Goal: Find specific page/section: Find specific page/section

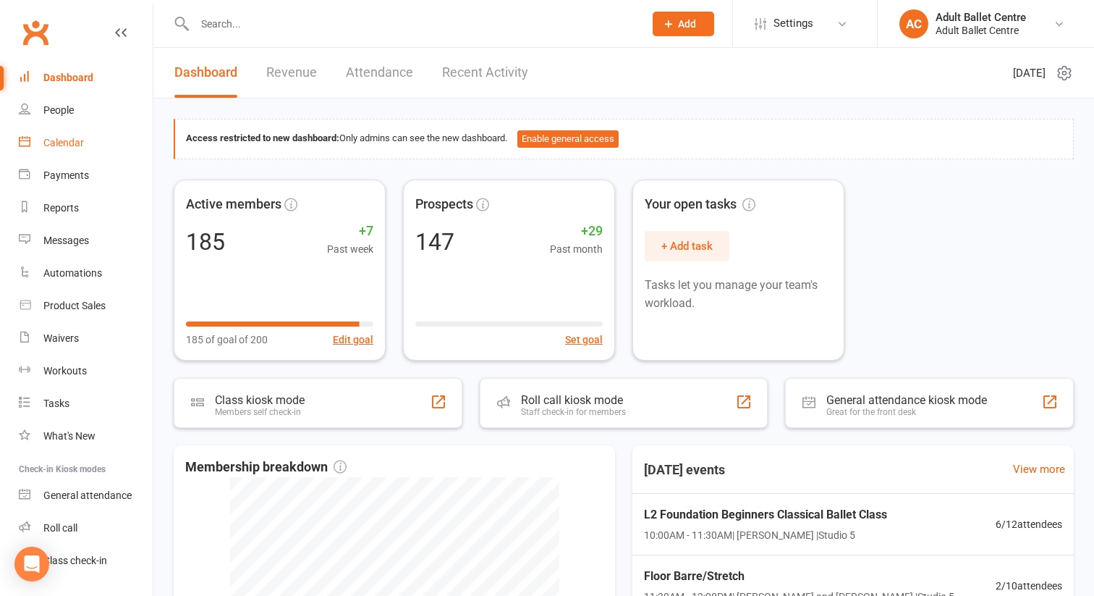
click at [72, 140] on div "Calendar" at bounding box center [63, 143] width 41 height 12
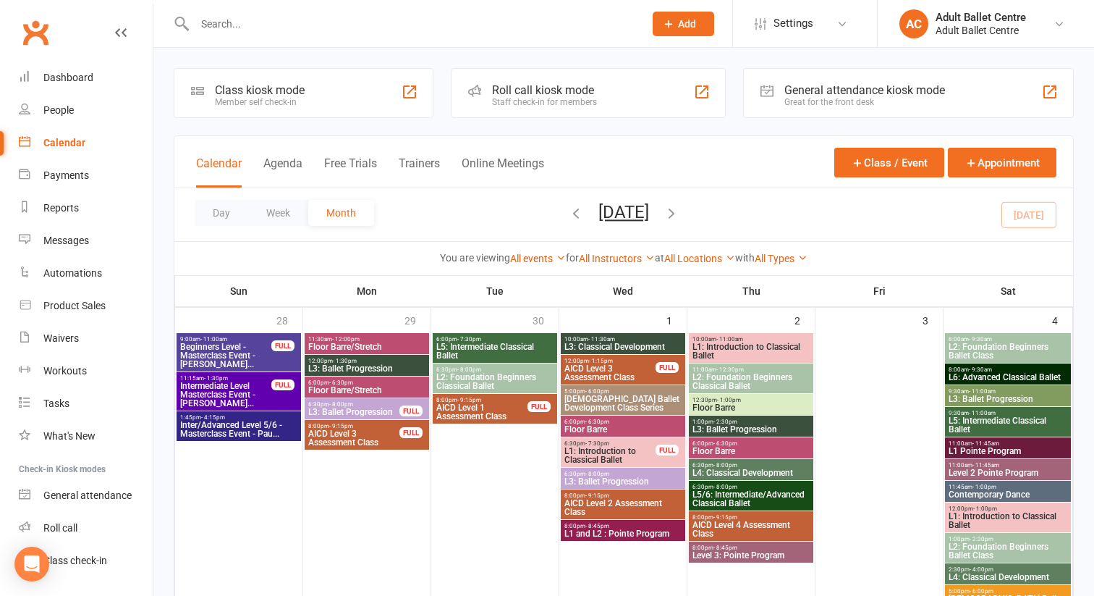
click at [226, 29] on input "text" at bounding box center [412, 24] width 444 height 20
type input "a"
click at [79, 76] on div "Dashboard" at bounding box center [68, 78] width 50 height 12
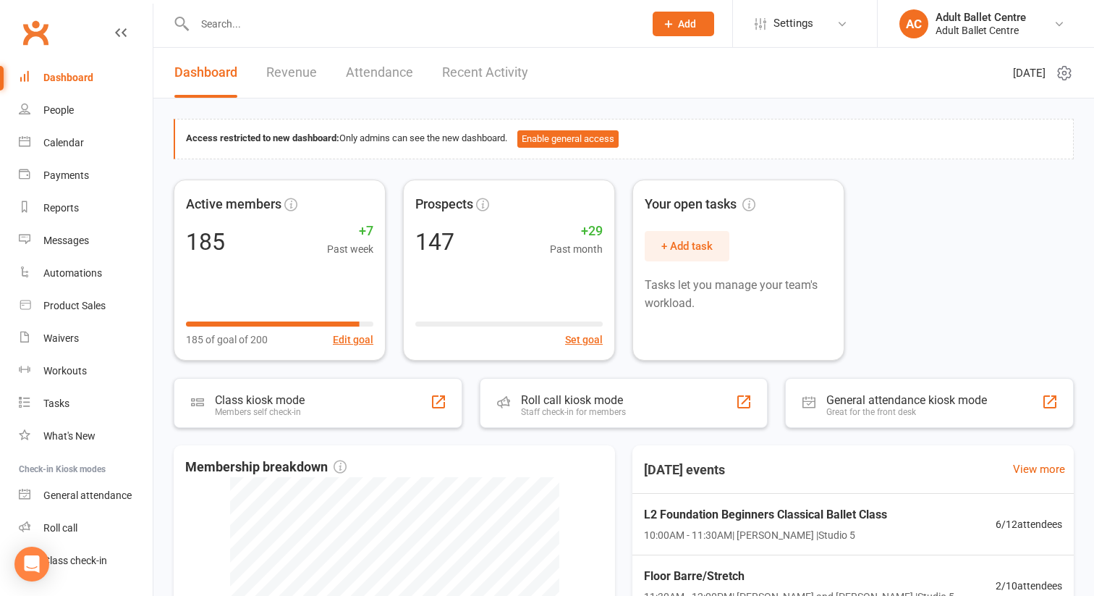
click at [481, 74] on link "Recent Activity" at bounding box center [485, 73] width 86 height 50
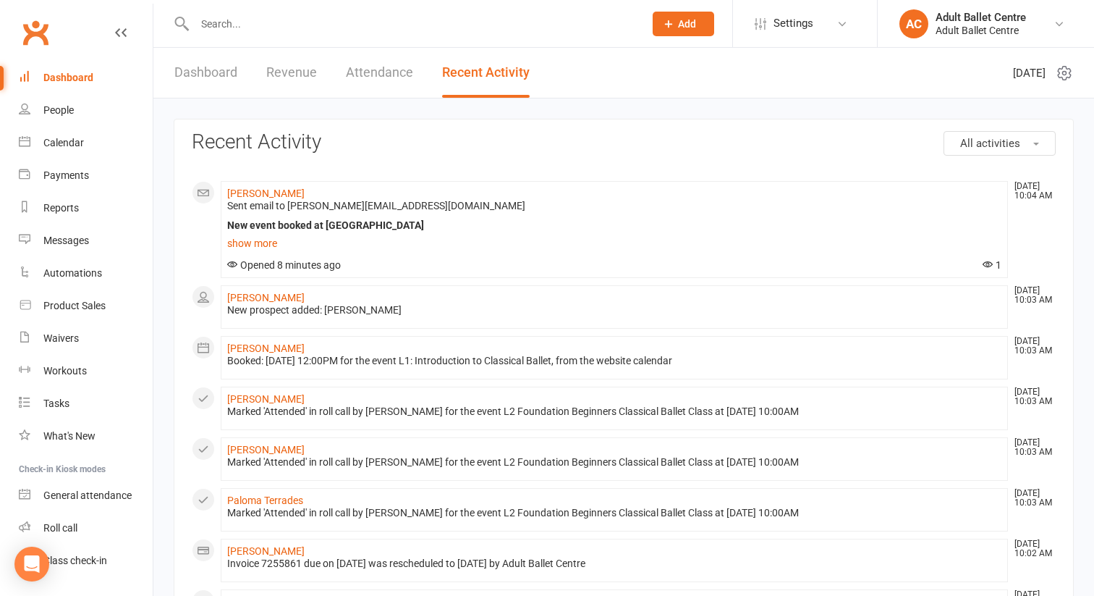
click at [216, 22] on input "text" at bounding box center [412, 24] width 444 height 20
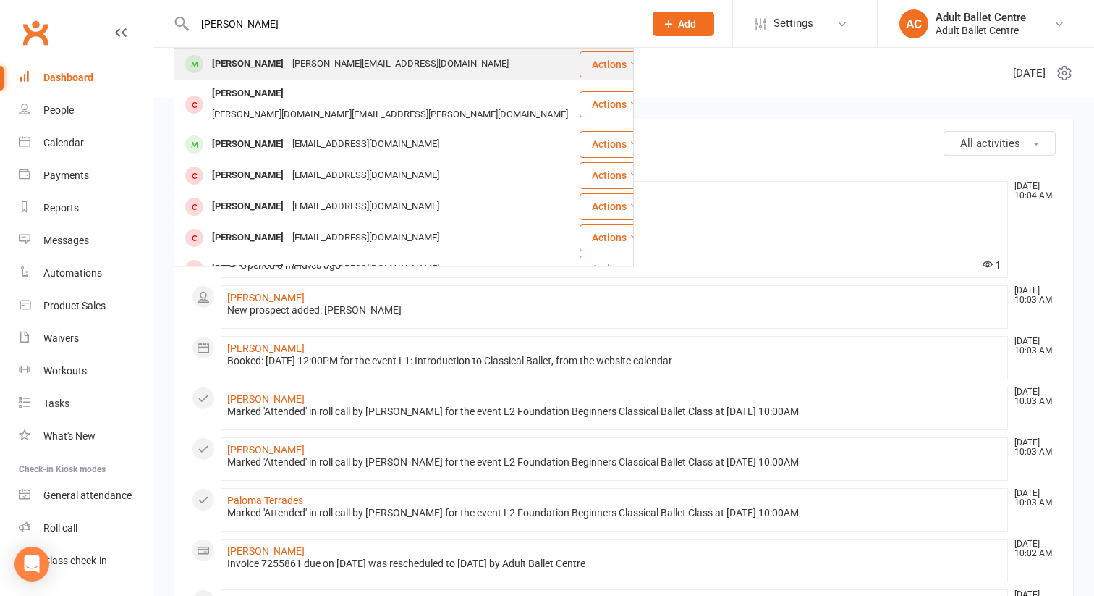
type input "[PERSON_NAME]"
click at [220, 68] on div "[PERSON_NAME]" at bounding box center [248, 64] width 80 height 21
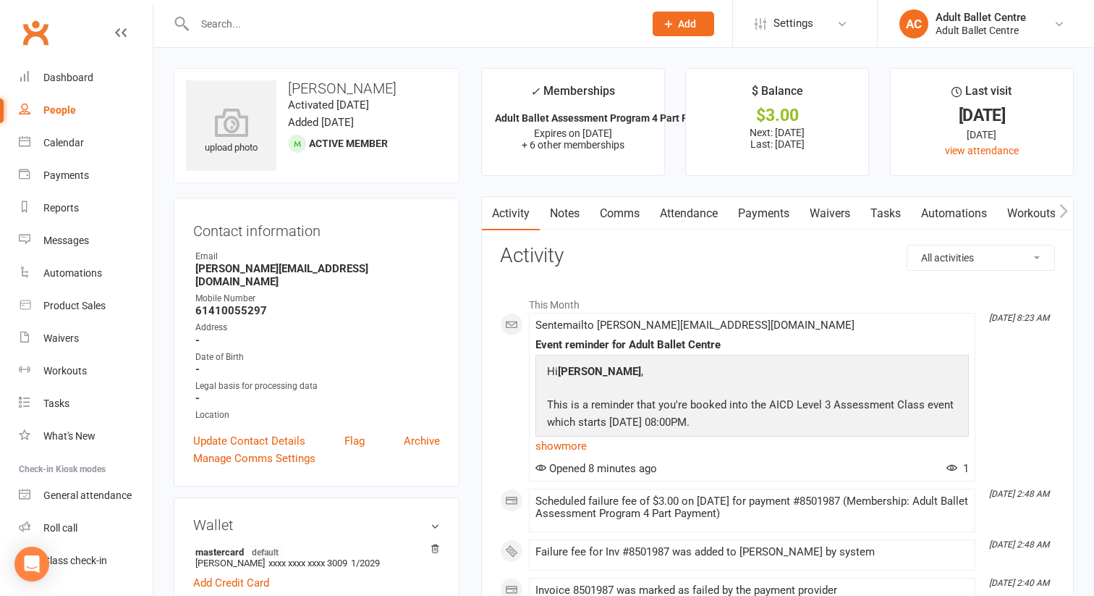
scroll to position [0, 1]
click at [778, 216] on link "Payments" at bounding box center [763, 213] width 72 height 33
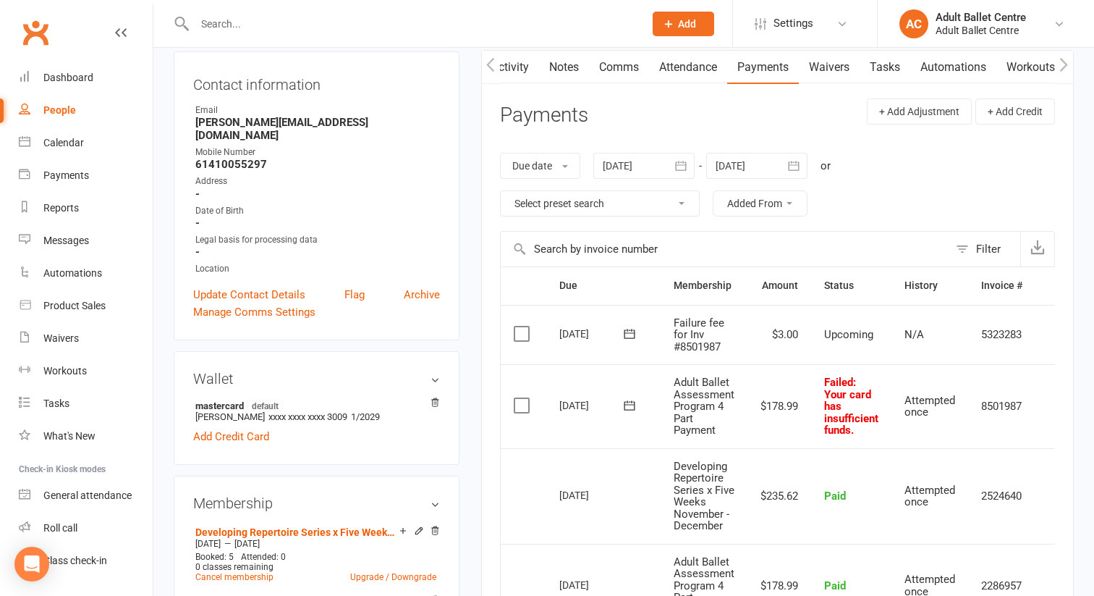
scroll to position [0, 28]
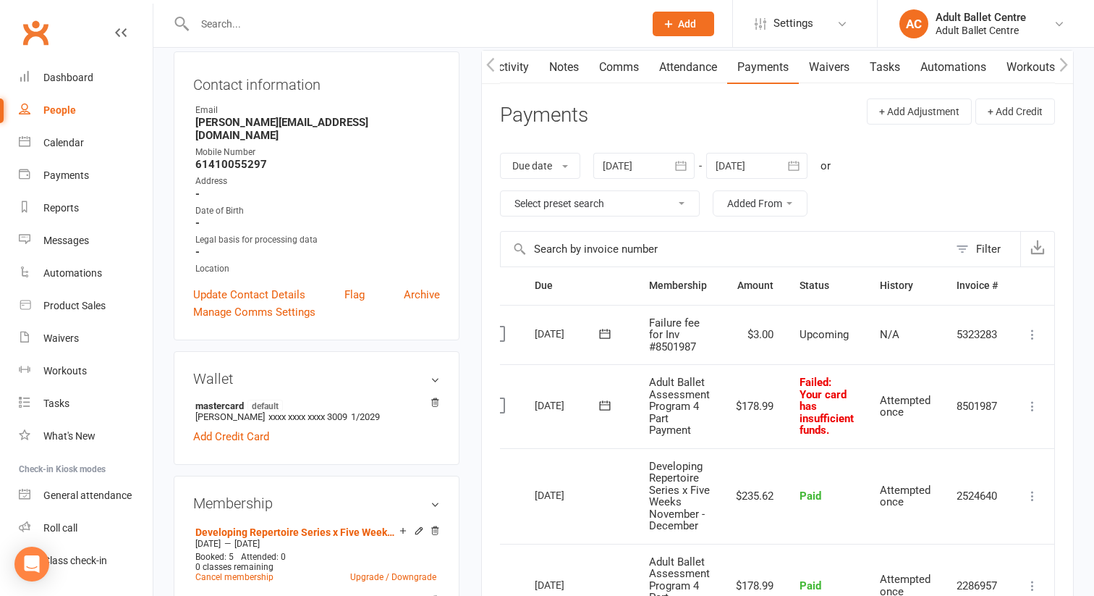
click at [1034, 406] on icon at bounding box center [1032, 406] width 14 height 14
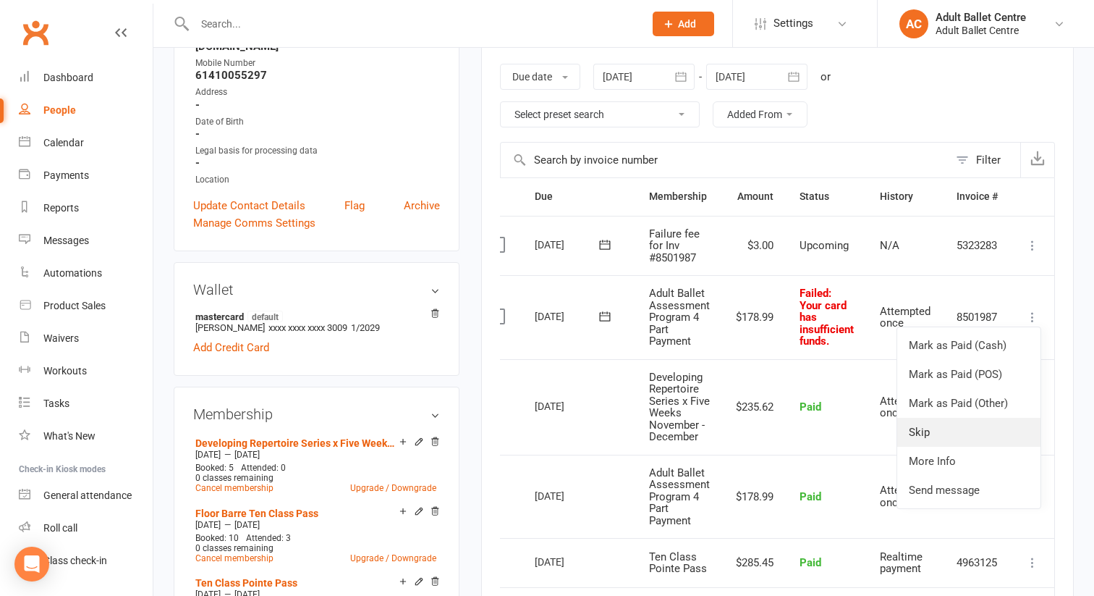
scroll to position [237, 0]
click at [812, 439] on td "Paid" at bounding box center [827, 406] width 80 height 96
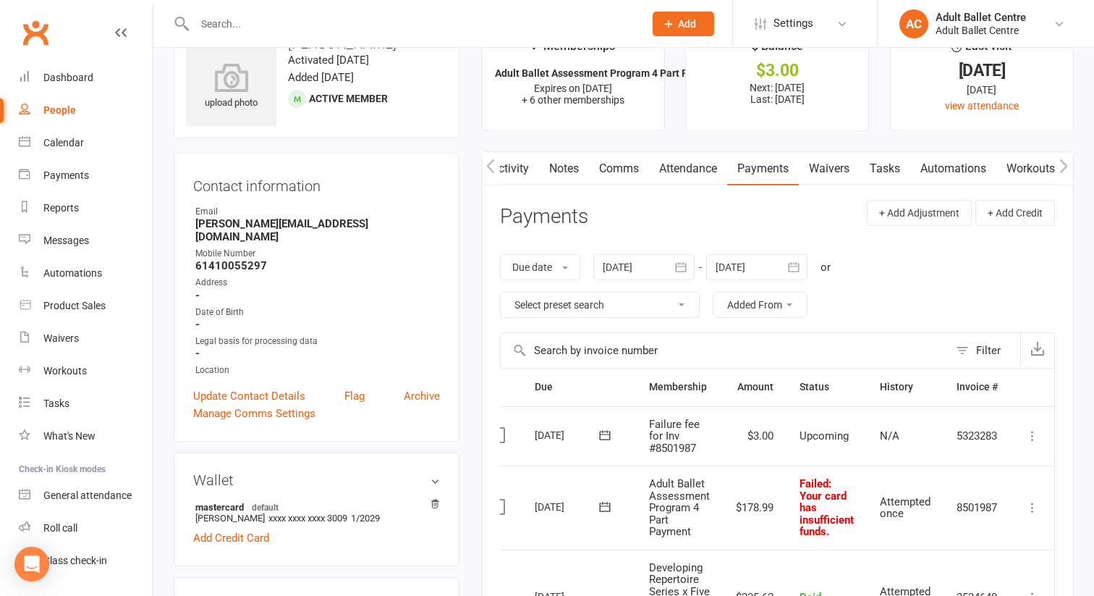
scroll to position [13, 0]
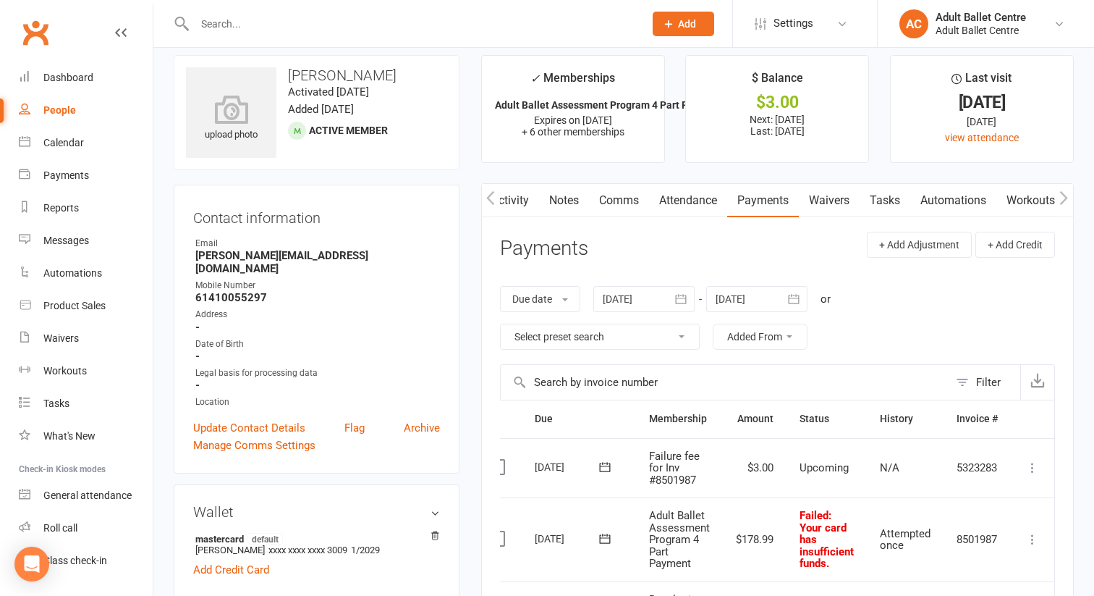
click at [245, 22] on input "text" at bounding box center [412, 24] width 444 height 20
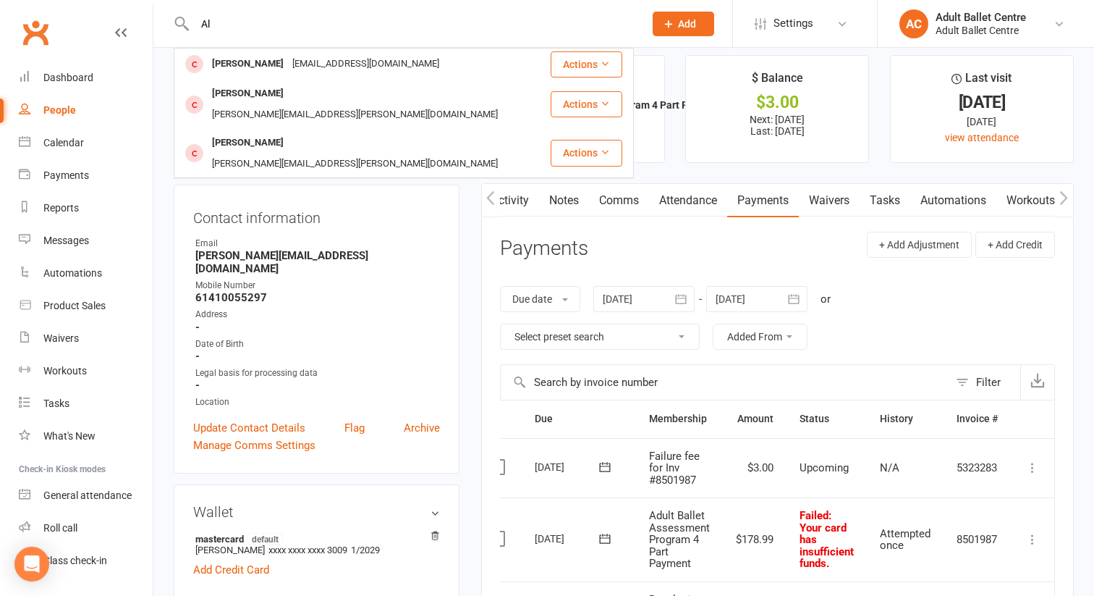
type input "A"
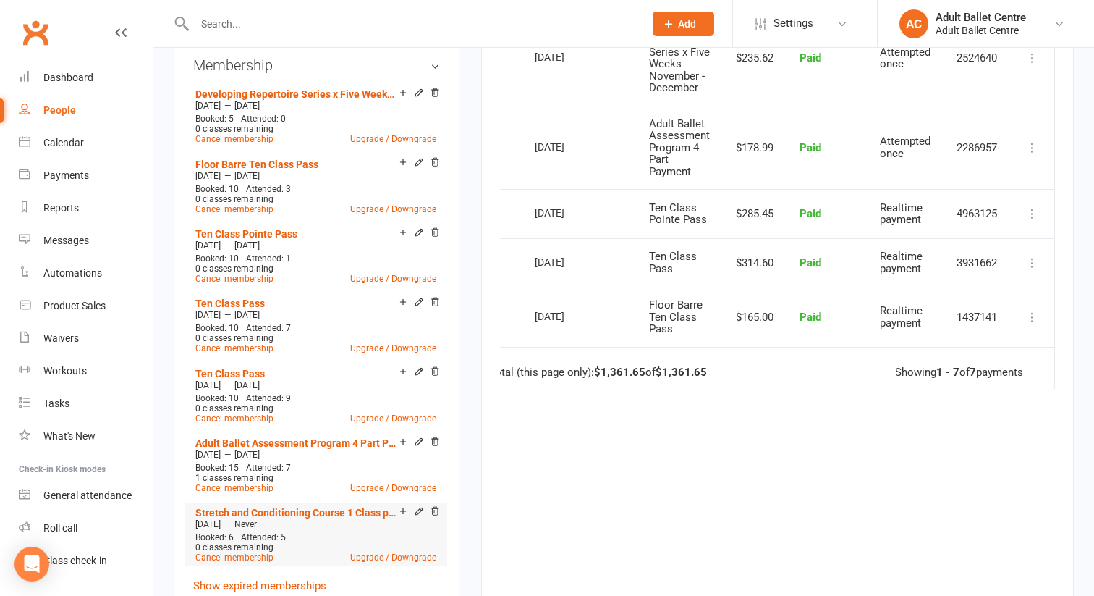
scroll to position [557, 0]
